Goal: Navigation & Orientation: Find specific page/section

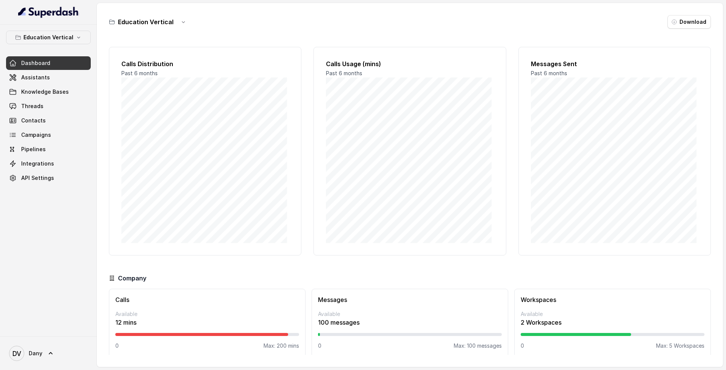
scroll to position [6, 0]
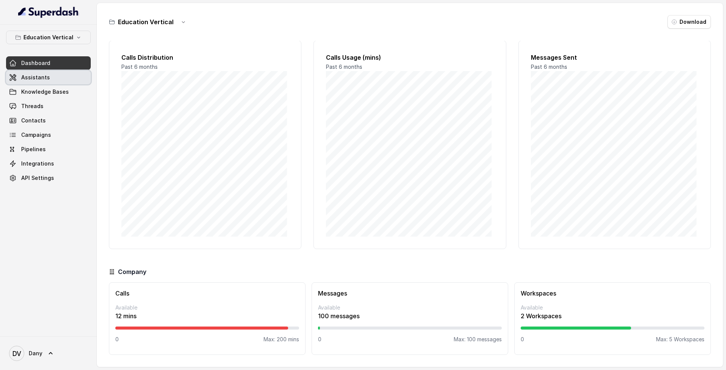
click at [70, 75] on link "Assistants" at bounding box center [48, 78] width 85 height 14
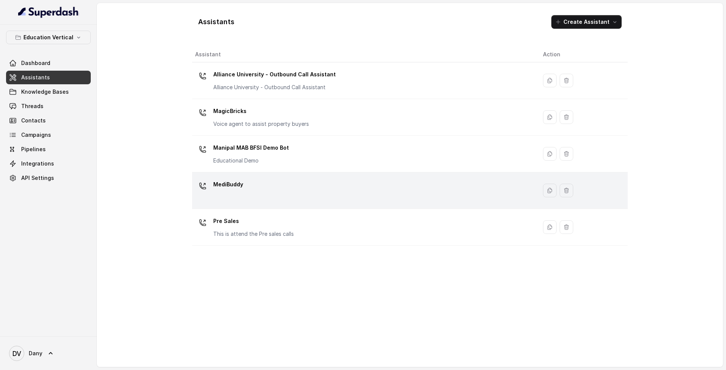
click at [385, 175] on td "MediBuddy" at bounding box center [364, 190] width 345 height 37
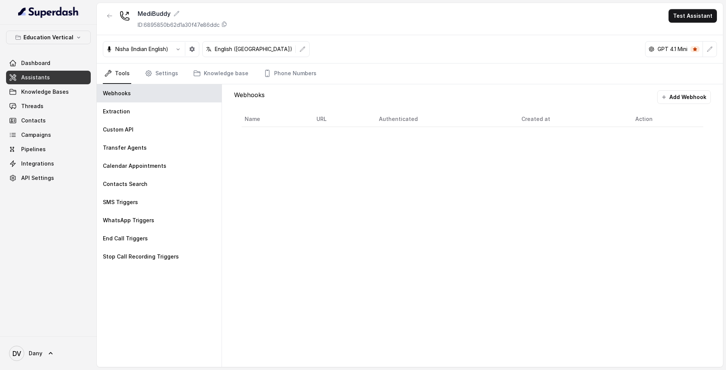
click at [73, 79] on link "Assistants" at bounding box center [48, 78] width 85 height 14
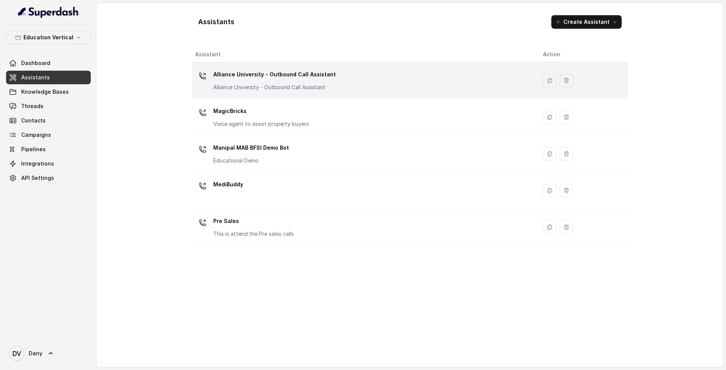
click at [302, 82] on div "Alliance University - Outbound Call Assistant Alliance University - Outbound Ca…" at bounding box center [274, 79] width 123 height 23
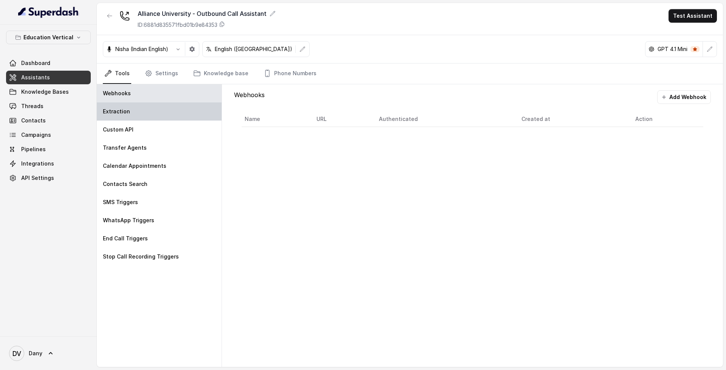
click at [171, 117] on div "Extraction" at bounding box center [159, 111] width 125 height 18
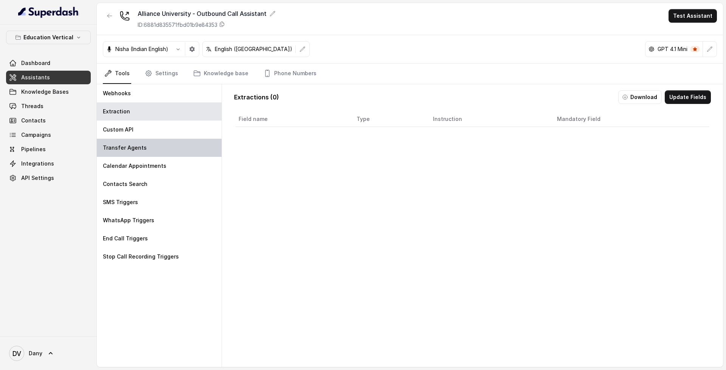
click at [125, 144] on p "Transfer Agents" at bounding box center [125, 148] width 44 height 8
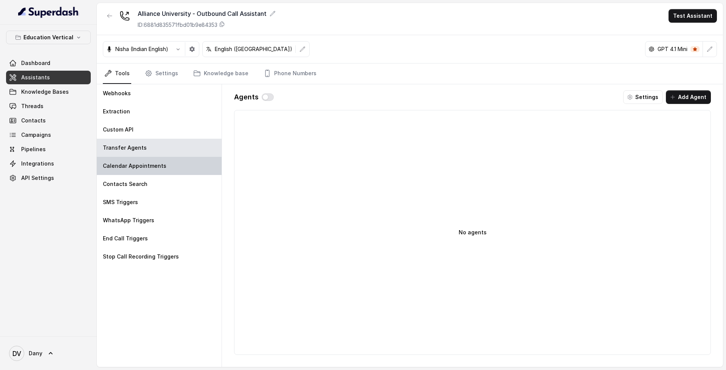
click at [173, 172] on div "Calendar Appointments" at bounding box center [159, 166] width 125 height 18
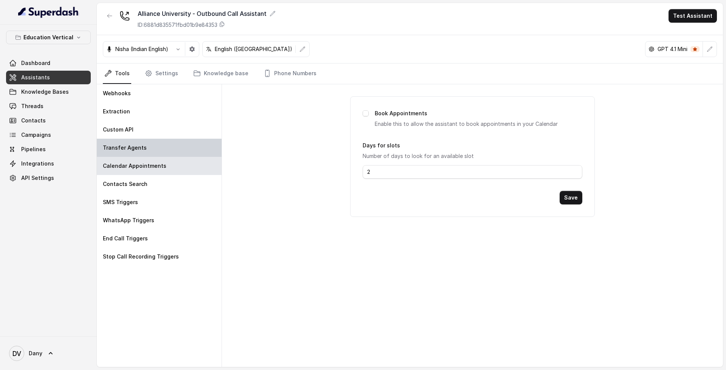
click at [199, 146] on div "Transfer Agents" at bounding box center [159, 148] width 125 height 18
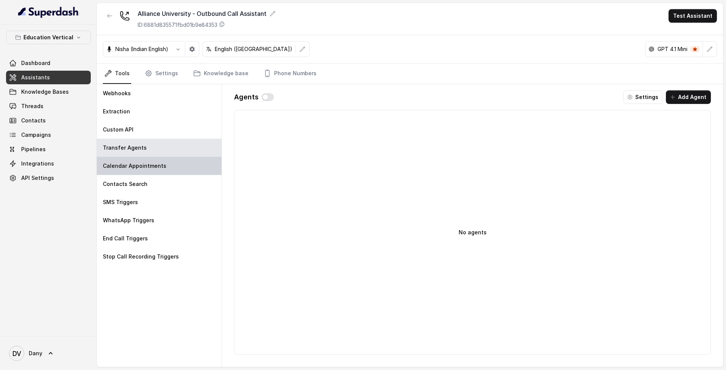
click at [163, 172] on div "Calendar Appointments" at bounding box center [159, 166] width 125 height 18
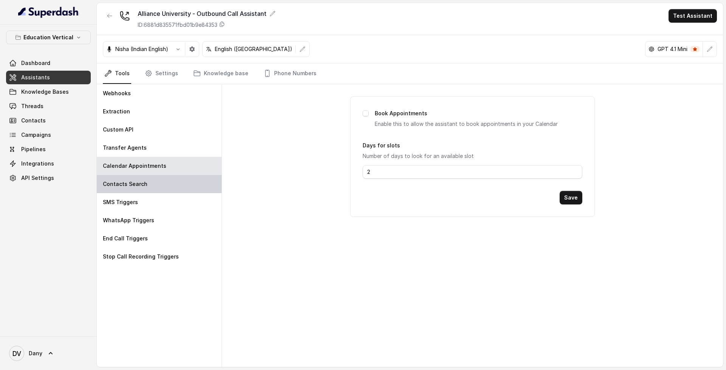
click at [189, 180] on div "Contacts Search" at bounding box center [159, 184] width 125 height 18
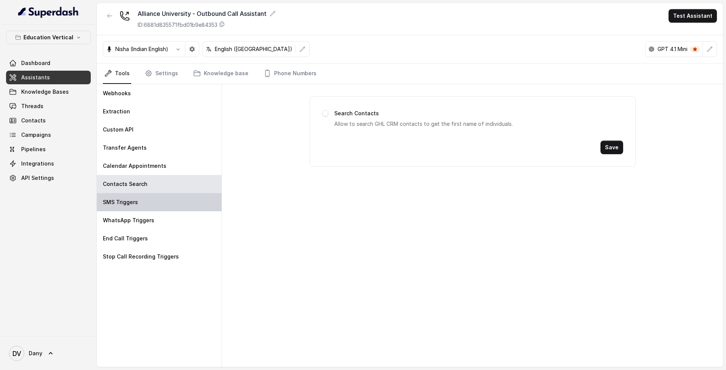
click at [183, 203] on div "SMS Triggers" at bounding box center [159, 202] width 125 height 18
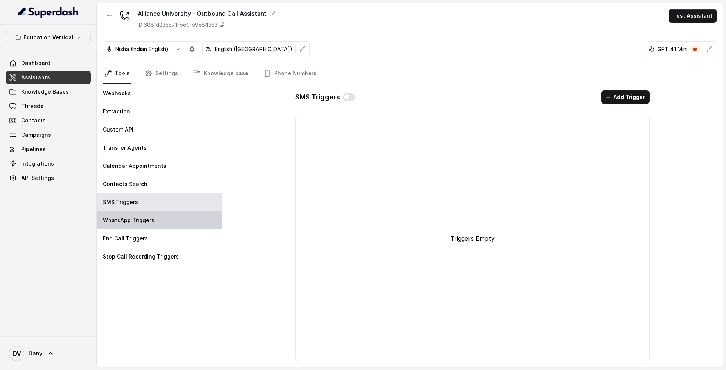
click at [183, 215] on div "WhatsApp Triggers" at bounding box center [159, 220] width 125 height 18
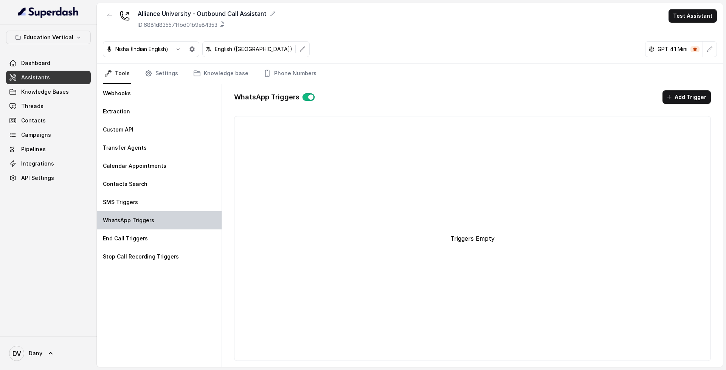
click at [180, 228] on div "WhatsApp Triggers" at bounding box center [159, 220] width 125 height 18
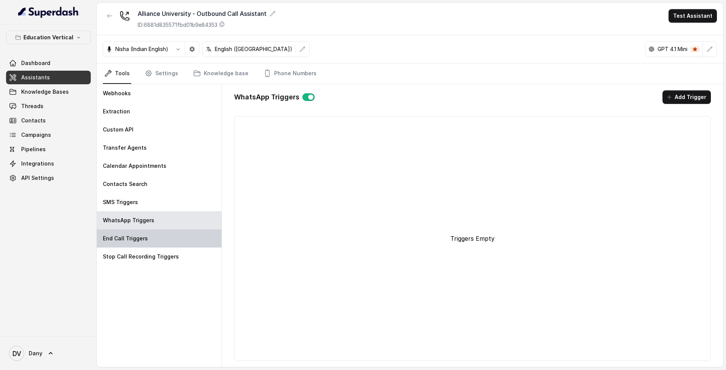
click at [180, 234] on div "End Call Triggers" at bounding box center [159, 239] width 125 height 18
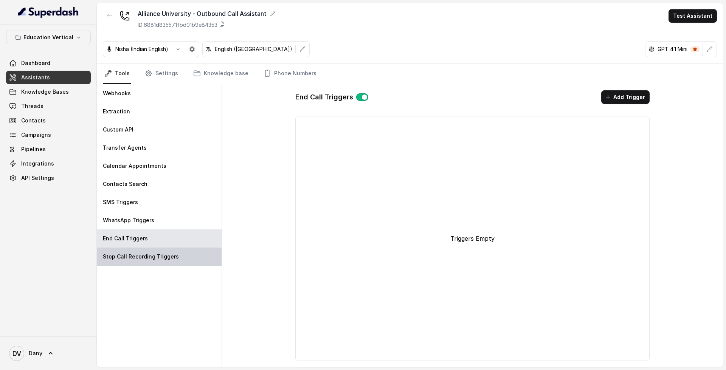
click at [188, 248] on div "Stop Call Recording Triggers" at bounding box center [159, 257] width 125 height 18
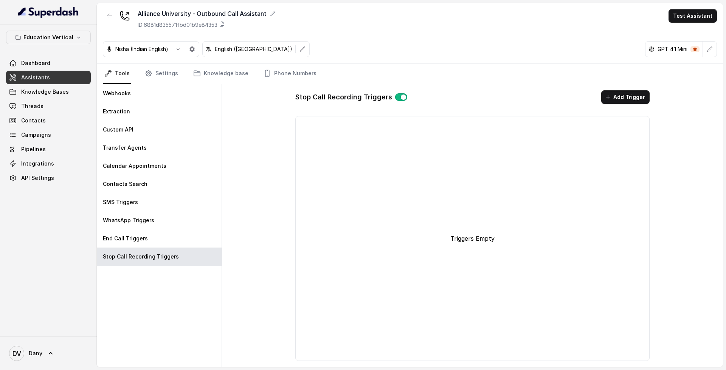
click at [181, 79] on nav "Tools Settings Knowledge base Phone Numbers" at bounding box center [410, 74] width 614 height 20
click at [175, 75] on link "Settings" at bounding box center [161, 74] width 36 height 20
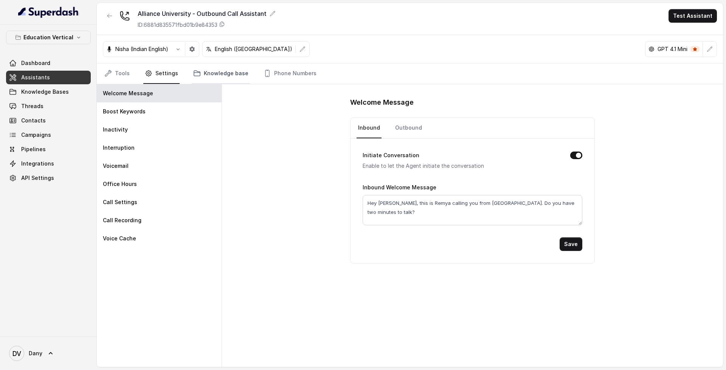
click at [214, 71] on link "Knowledge base" at bounding box center [221, 74] width 58 height 20
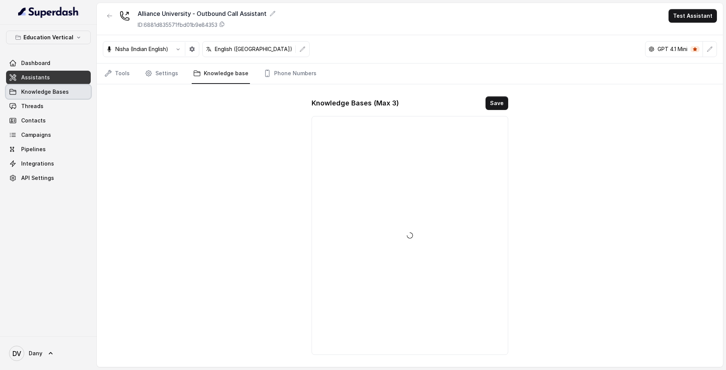
click at [62, 86] on link "Knowledge Bases" at bounding box center [48, 92] width 85 height 14
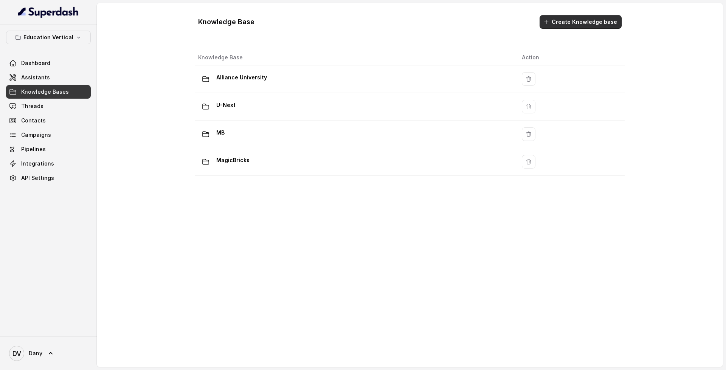
click at [609, 25] on button "Create Knowledge base" at bounding box center [581, 22] width 82 height 14
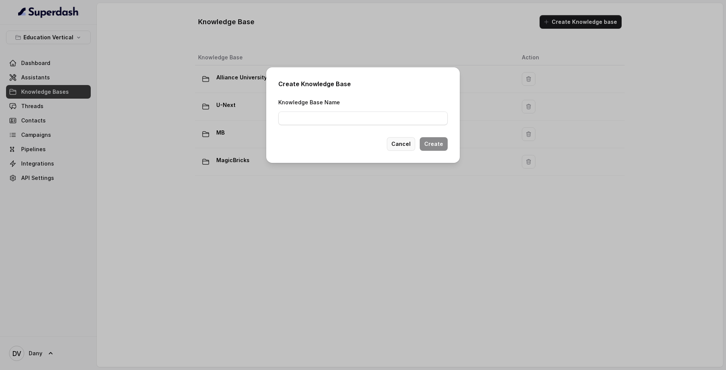
click at [404, 146] on button "Cancel" at bounding box center [401, 144] width 28 height 14
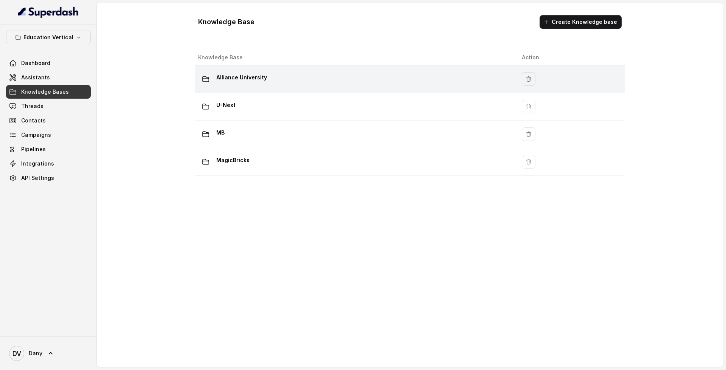
click at [333, 75] on div "Alliance University" at bounding box center [354, 78] width 312 height 15
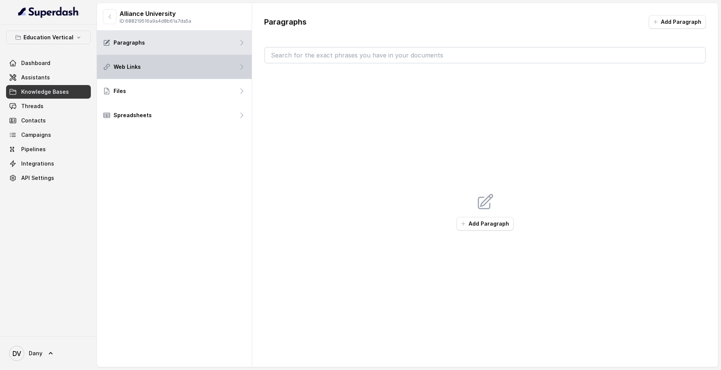
click at [176, 67] on div "Web Links" at bounding box center [174, 67] width 155 height 24
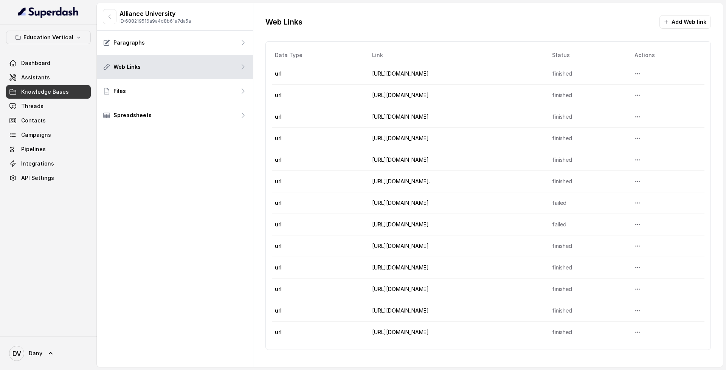
scroll to position [0, 0]
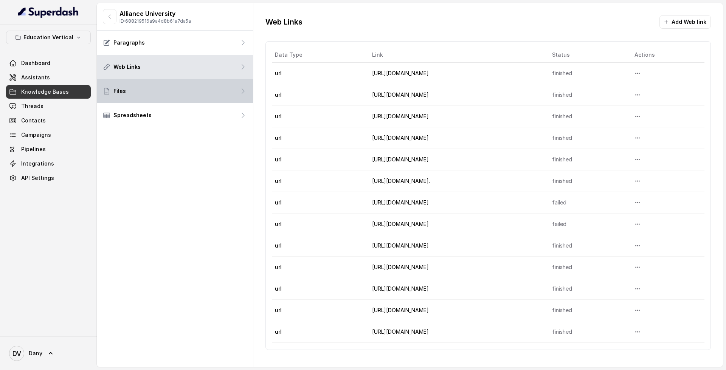
click at [159, 94] on div "Files" at bounding box center [175, 91] width 156 height 24
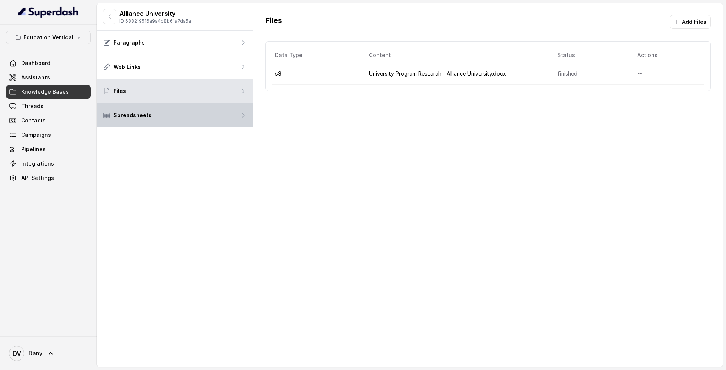
click at [170, 115] on div "Spreadsheets" at bounding box center [175, 115] width 156 height 24
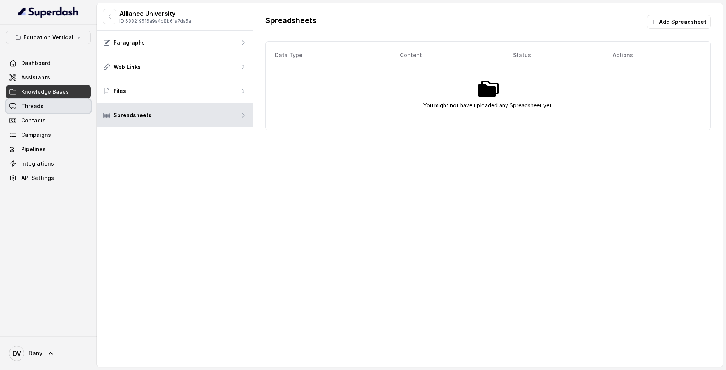
click at [48, 104] on link "Threads" at bounding box center [48, 106] width 85 height 14
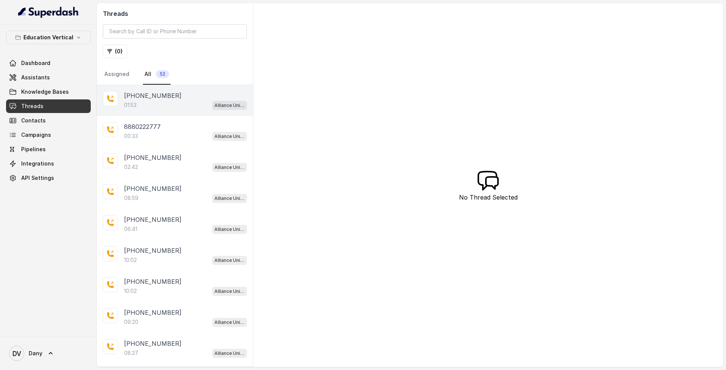
click at [178, 104] on div "01:53 Alliance University - Outbound Call Assistant" at bounding box center [185, 105] width 123 height 10
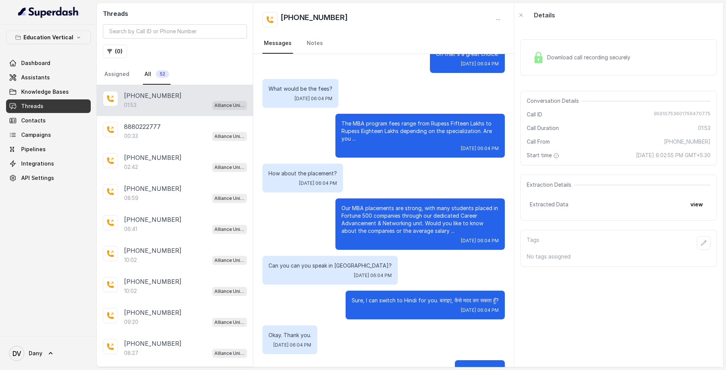
scroll to position [526, 0]
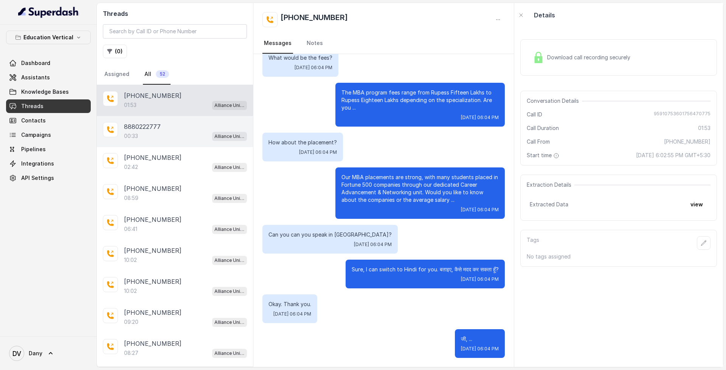
click at [172, 138] on div "00:33 Alliance University - Outbound Call Assistant" at bounding box center [185, 136] width 123 height 10
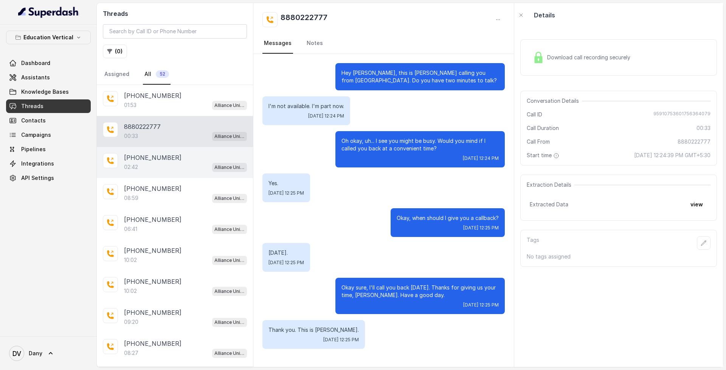
click at [154, 154] on p "[PHONE_NUMBER]" at bounding box center [152, 157] width 57 height 9
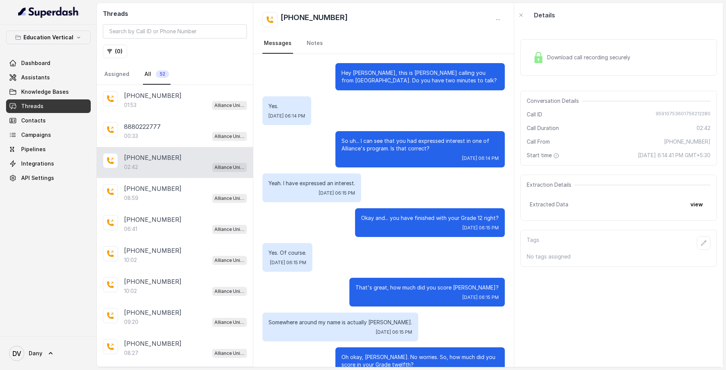
click at [601, 54] on span "Download call recording securely" at bounding box center [590, 58] width 86 height 8
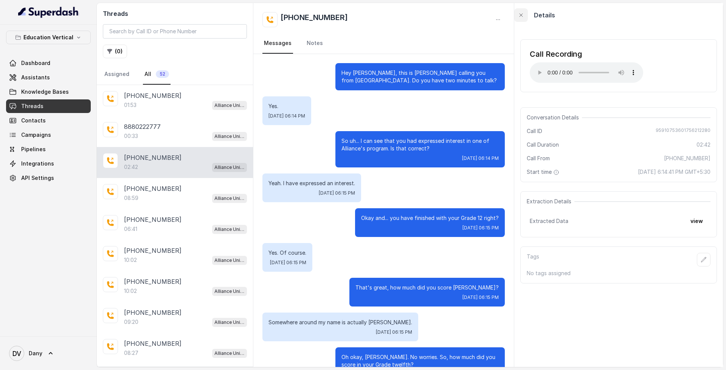
click at [521, 17] on icon "button" at bounding box center [521, 15] width 6 height 6
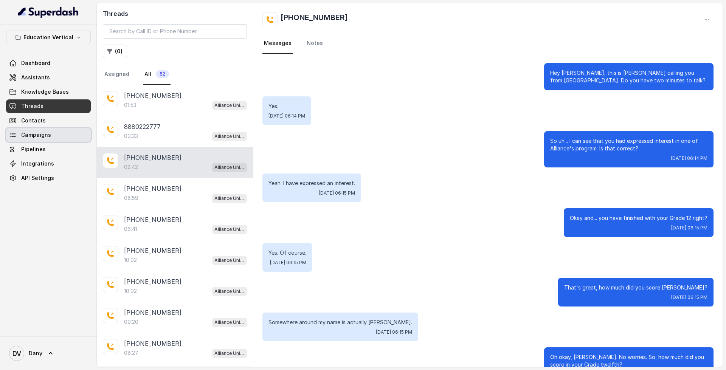
click at [54, 134] on link "Campaigns" at bounding box center [48, 135] width 85 height 14
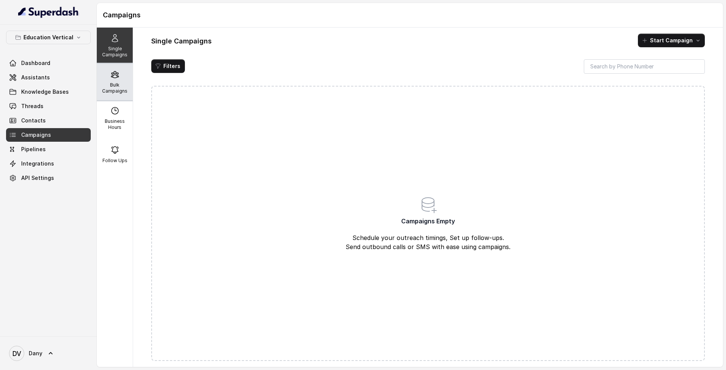
click at [114, 82] on p "Bulk Campaigns" at bounding box center [115, 88] width 30 height 12
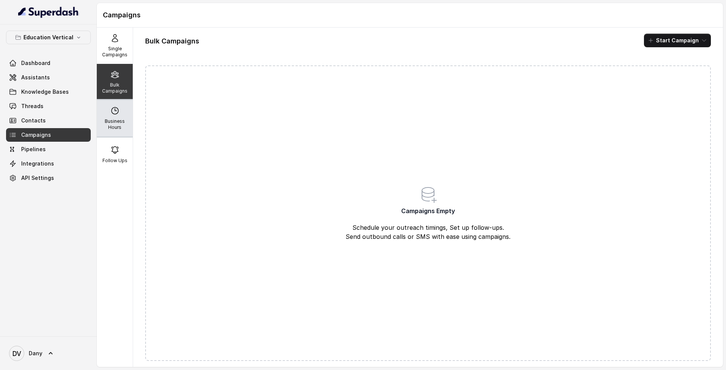
click at [113, 117] on div "Business Hours" at bounding box center [115, 118] width 36 height 36
select select "UTC"
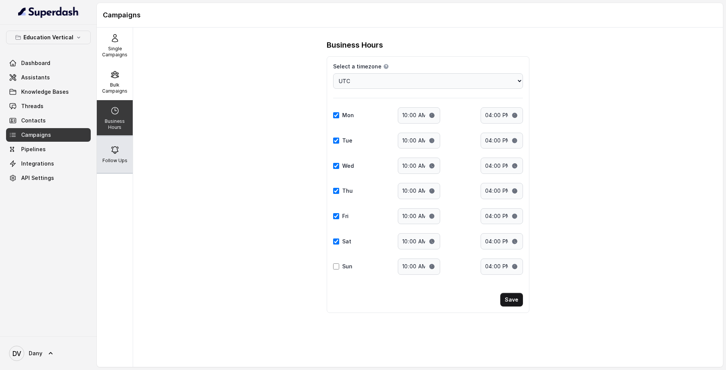
click at [110, 154] on icon at bounding box center [114, 150] width 9 height 9
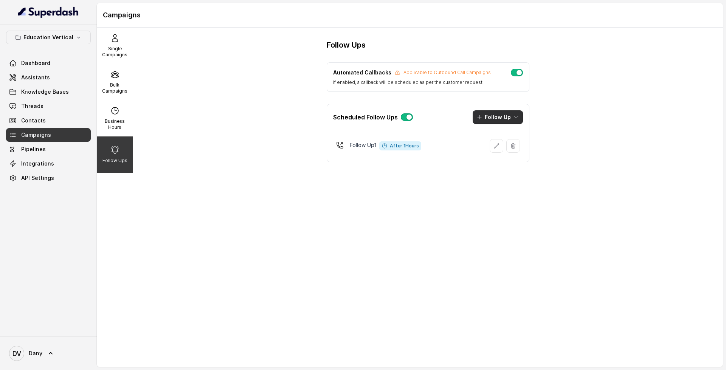
click at [498, 116] on button "Follow Up" at bounding box center [498, 117] width 50 height 14
click at [459, 127] on div "Scheduled Follow Ups Follow Up" at bounding box center [428, 117] width 202 height 26
click at [61, 151] on link "Pipelines" at bounding box center [48, 150] width 85 height 14
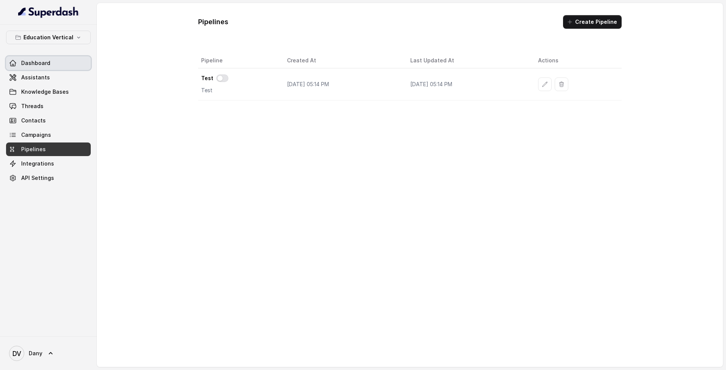
click at [54, 65] on link "Dashboard" at bounding box center [48, 63] width 85 height 14
